Goal: Task Accomplishment & Management: Manage account settings

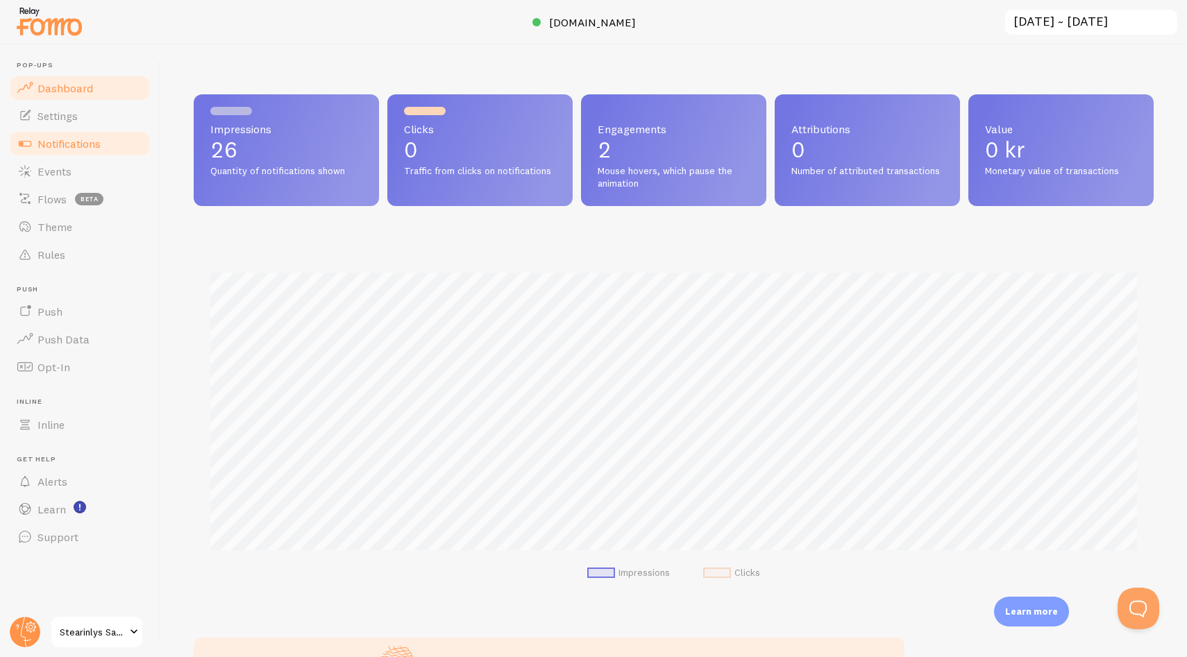
click at [88, 144] on span "Notifications" at bounding box center [68, 144] width 63 height 14
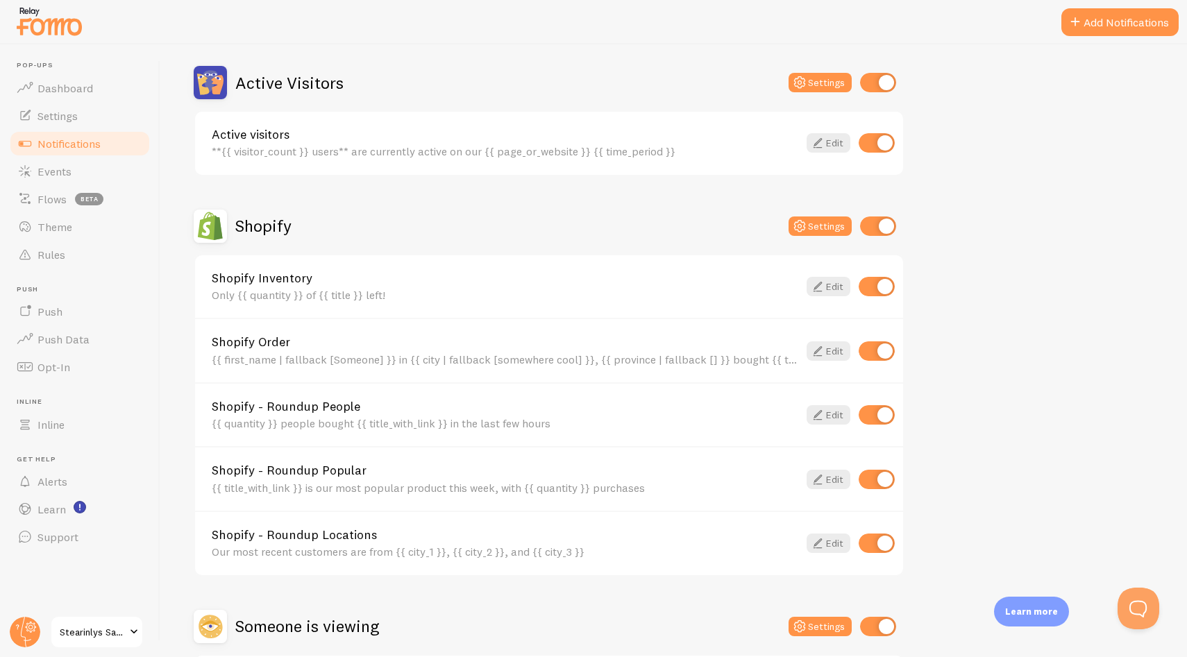
scroll to position [335, 0]
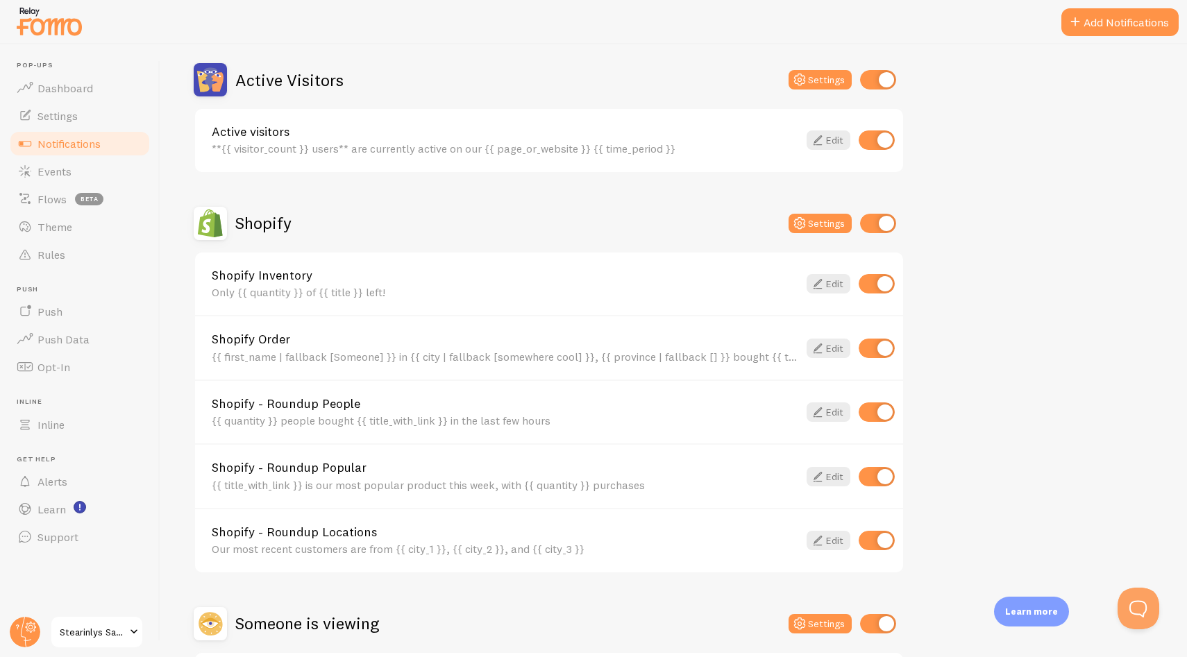
click at [882, 289] on input "checkbox" at bounding box center [877, 283] width 36 height 19
checkbox input "false"
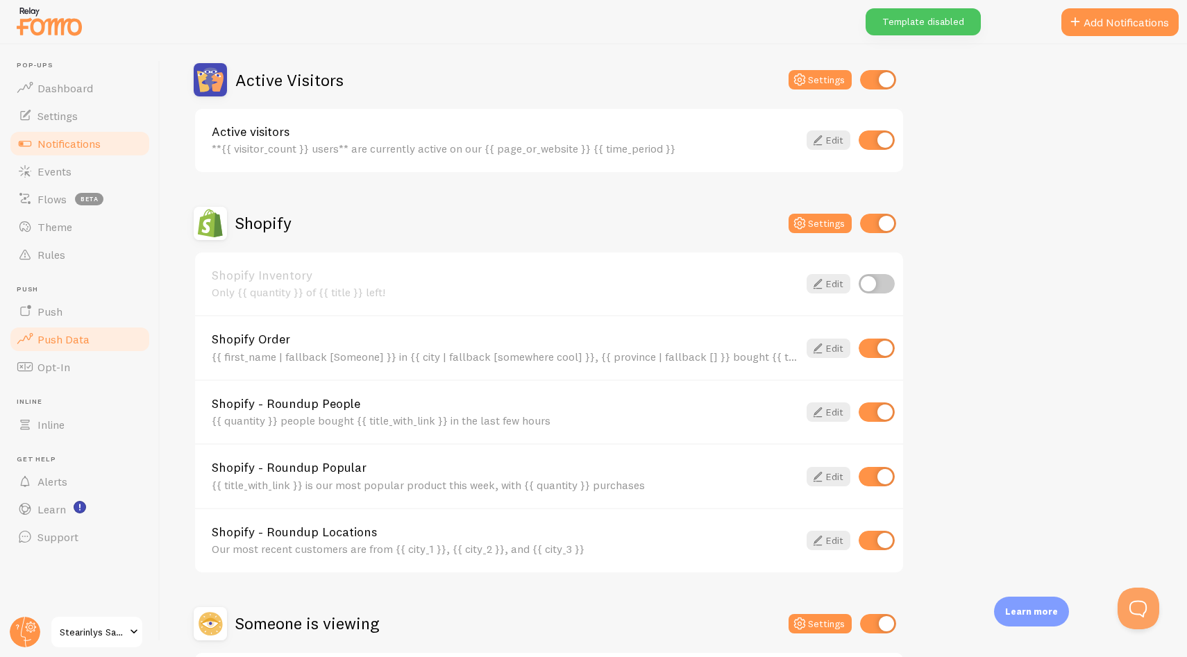
click at [59, 339] on span "Push Data" at bounding box center [63, 339] width 52 height 14
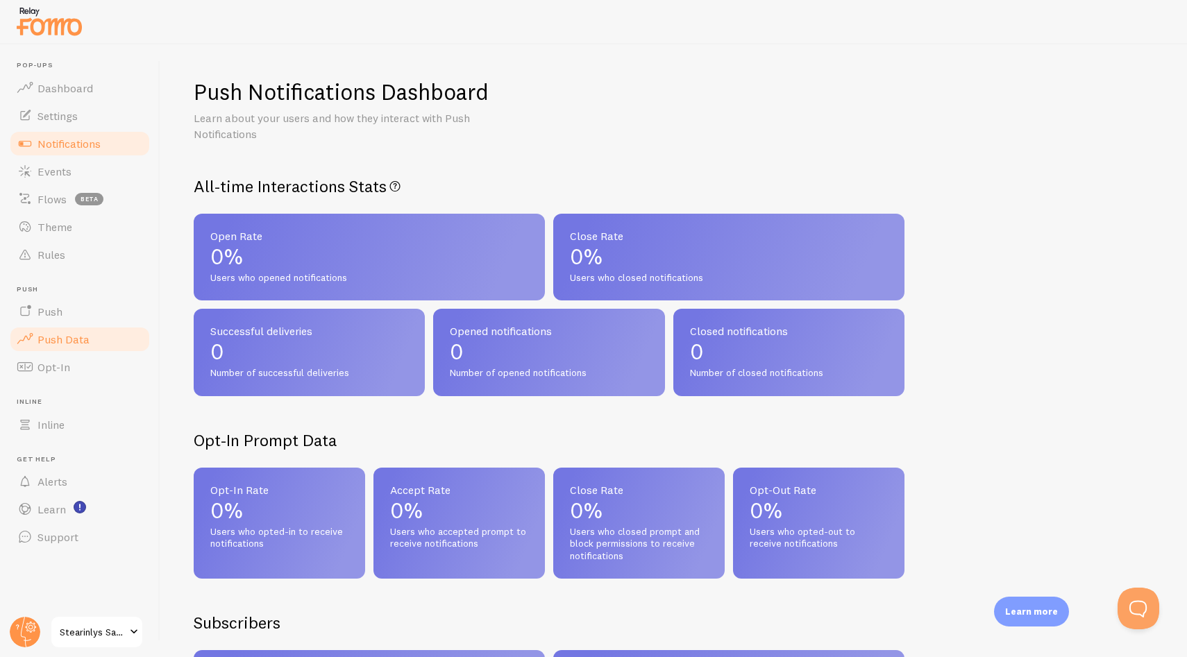
click at [94, 145] on span "Notifications" at bounding box center [68, 144] width 63 height 14
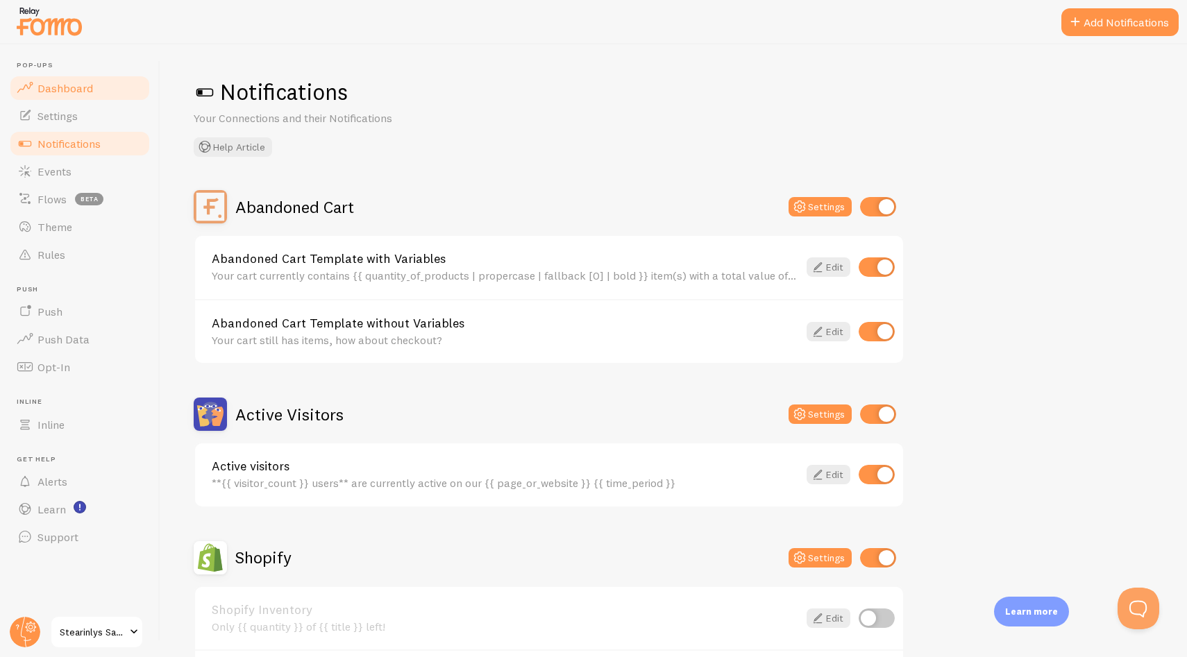
click at [97, 96] on link "Dashboard" at bounding box center [79, 88] width 143 height 28
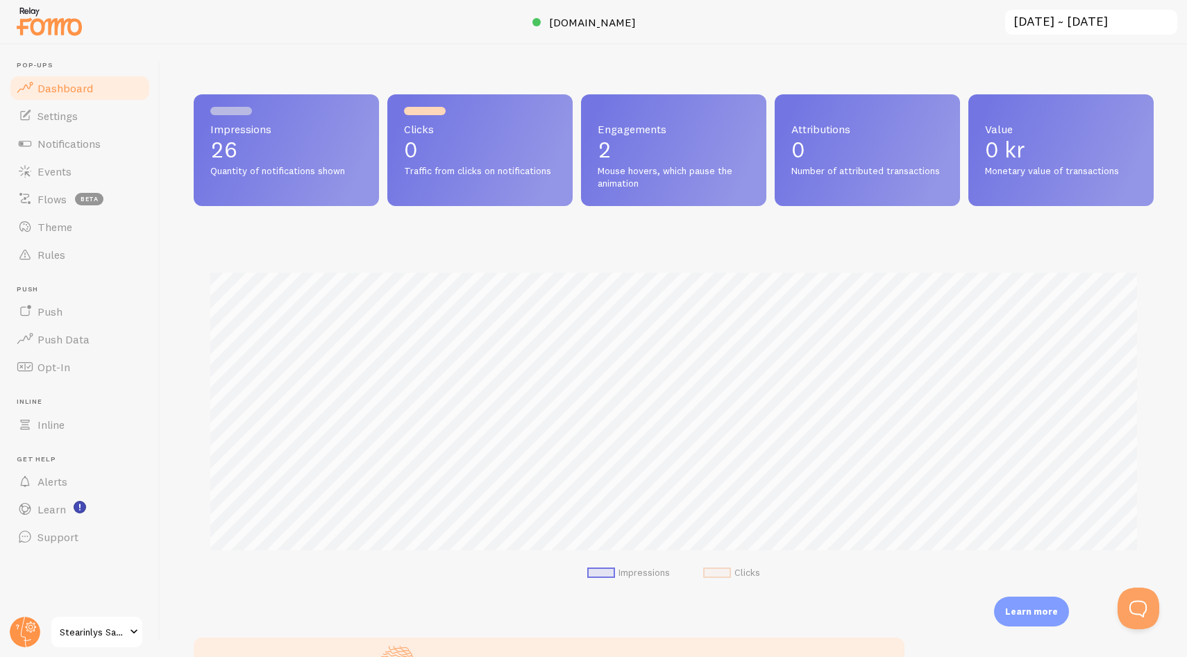
scroll to position [364, 960]
click at [289, 162] on div "Impressions 26 Quantity of notifications shown" at bounding box center [286, 150] width 185 height 112
